Goal: Information Seeking & Learning: Learn about a topic

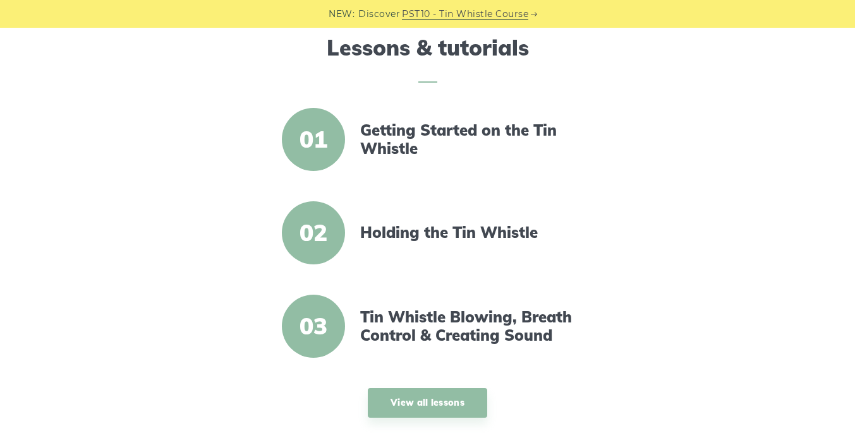
scroll to position [404, 0]
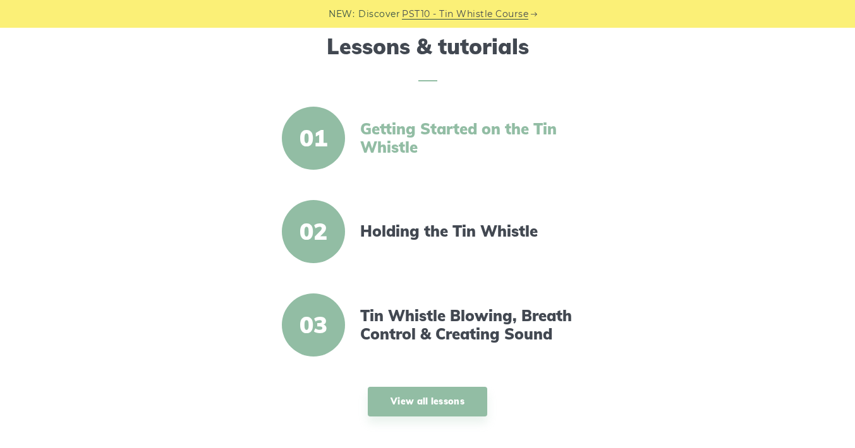
click at [393, 145] on link "Getting Started on the Tin Whistle" at bounding box center [468, 138] width 217 height 37
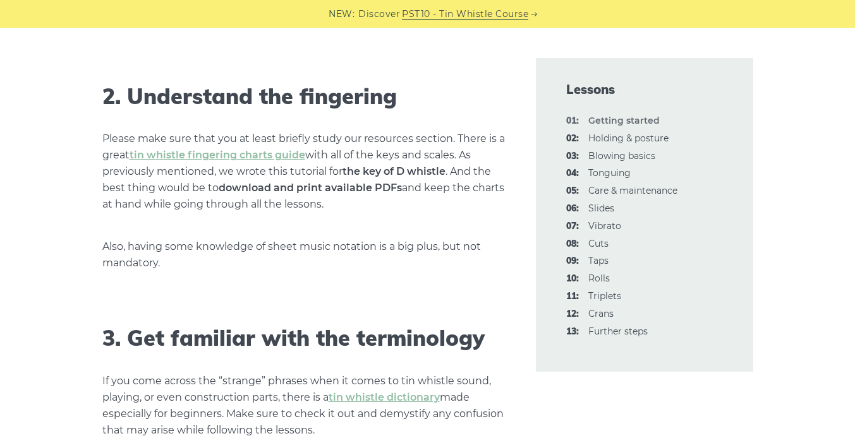
scroll to position [975, 0]
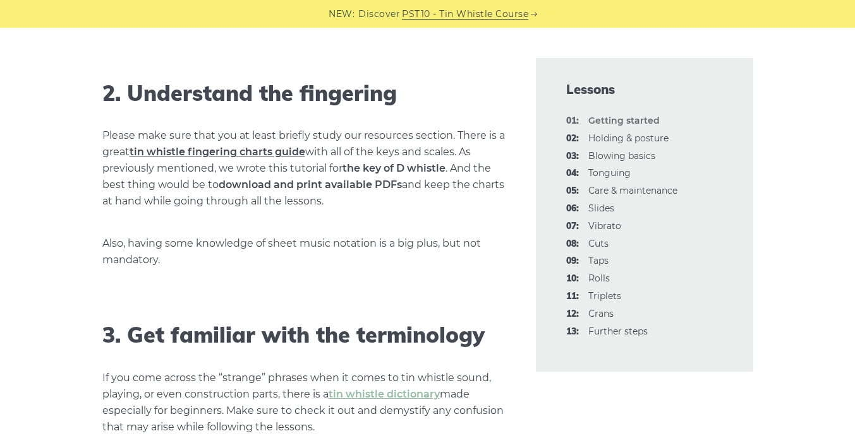
click at [188, 157] on link "tin whistle fingering charts guide" at bounding box center [217, 152] width 176 height 12
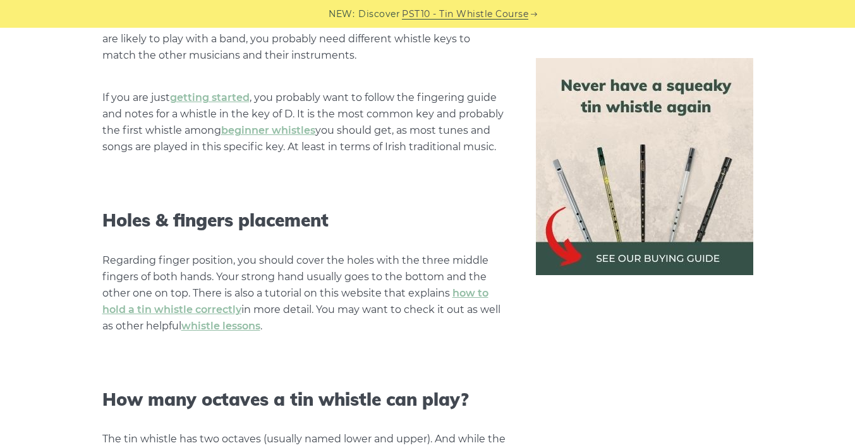
scroll to position [1012, 0]
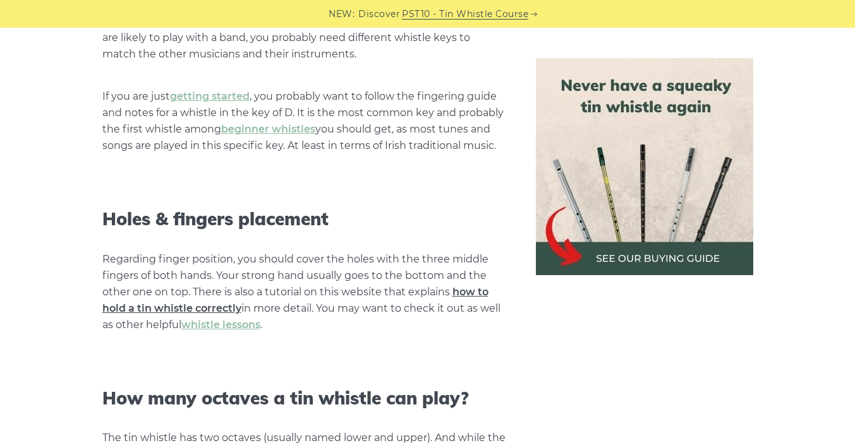
click at [222, 307] on link "how to hold a tin whistle correctly" at bounding box center [295, 300] width 386 height 28
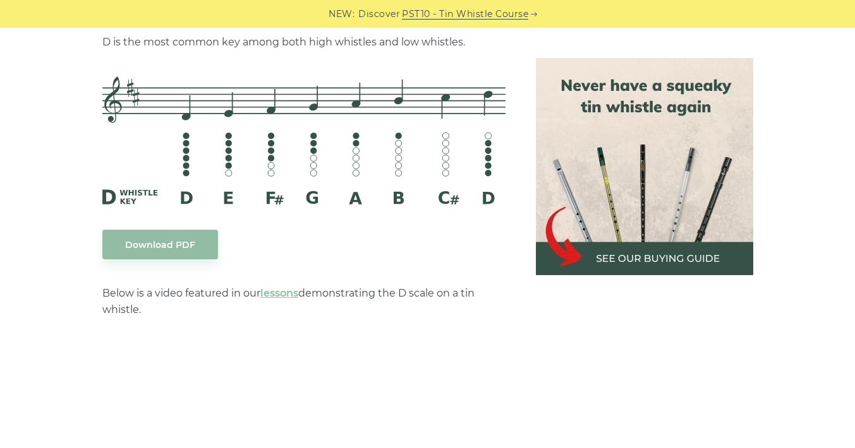
scroll to position [2050, 0]
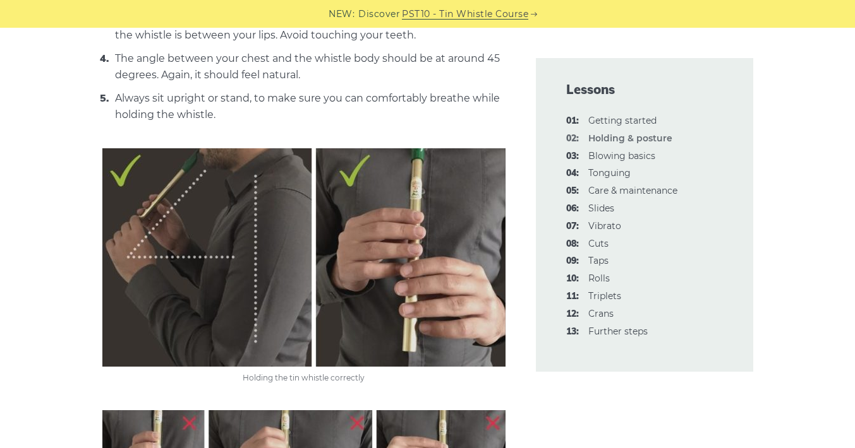
scroll to position [688, 0]
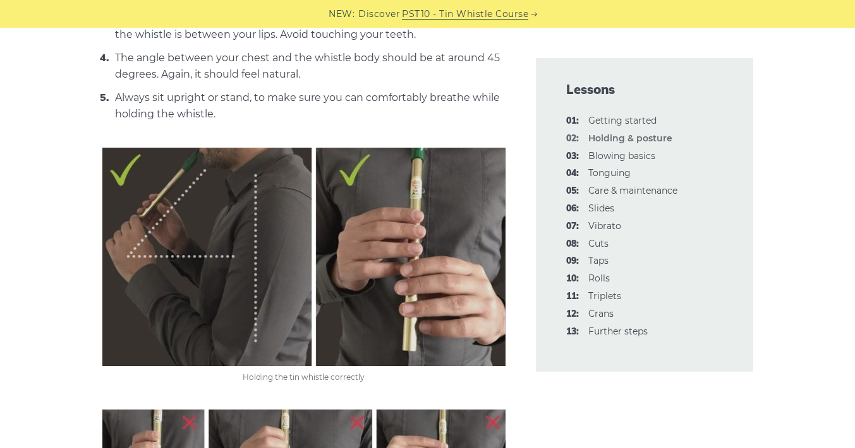
click at [207, 170] on img at bounding box center [303, 257] width 403 height 219
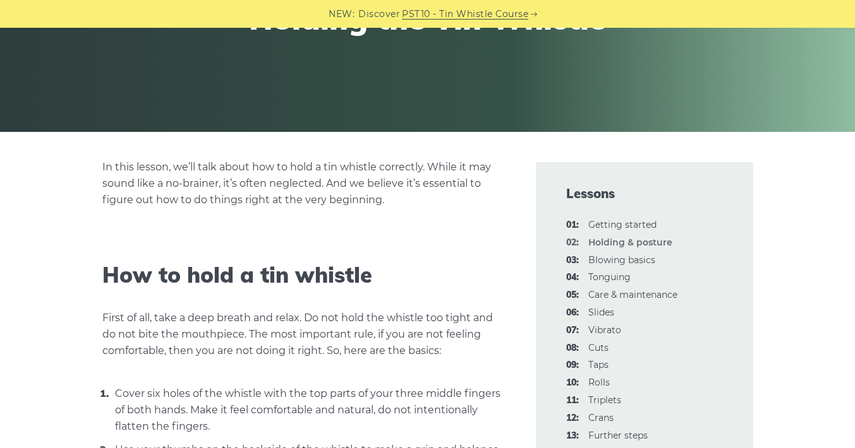
scroll to position [203, 0]
